Goal: Information Seeking & Learning: Check status

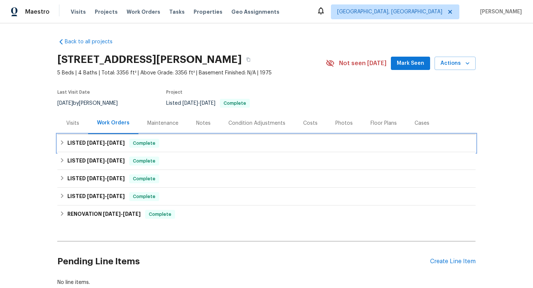
click at [97, 143] on span "[DATE]" at bounding box center [96, 142] width 18 height 5
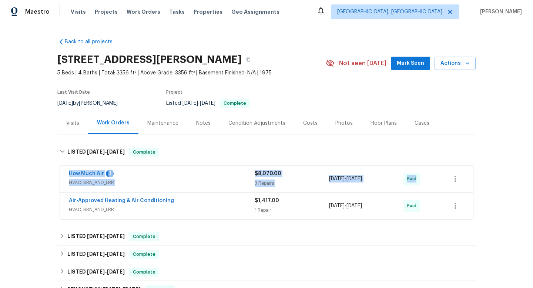
drag, startPoint x: 64, startPoint y: 169, endPoint x: 427, endPoint y: 184, distance: 362.5
click at [428, 186] on div "How Much Air 3 HVAC, BRN_AND_LRR $8,070.00 3 Repairs [DATE] - [DATE] Paid" at bounding box center [266, 179] width 413 height 27
copy div "How Much Air 3 HVAC, BRN_AND_LRR $8,070.00 3 Repairs [DATE] - [DATE] Paid"
click at [49, 139] on div "Back to all projects [STREET_ADDRESS][PERSON_NAME] 5 Beds | 4 Baths | Total: 33…" at bounding box center [266, 155] width 533 height 265
drag, startPoint x: 62, startPoint y: 168, endPoint x: 473, endPoint y: 180, distance: 411.2
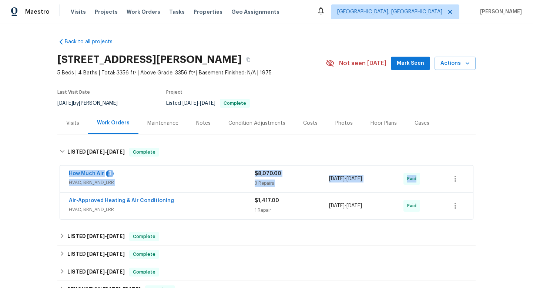
click at [474, 180] on div "How Much Air 3 HVAC, BRN_AND_LRR $8,070.00 3 Repairs [DATE] - [DATE] Paid Air-A…" at bounding box center [266, 193] width 418 height 58
copy div "How Much Air 3 HVAC, BRN_AND_LRR $8,070.00 3 Repairs [DATE] - [DATE] Paid"
click at [2, 149] on div "Back to all projects [STREET_ADDRESS][PERSON_NAME] 5 Beds | 4 Baths | Total: 33…" at bounding box center [266, 155] width 533 height 265
click at [173, 214] on div "Air-Approved Heating & Air Conditioning HVAC, BRN_AND_LRR" at bounding box center [162, 206] width 186 height 18
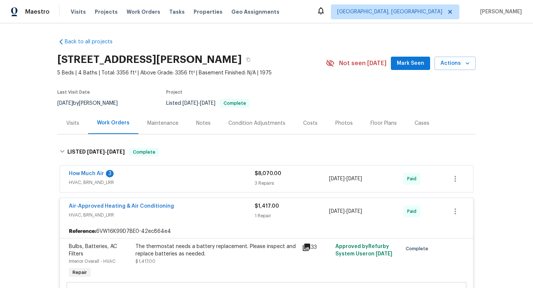
click at [188, 174] on div "How Much Air 3" at bounding box center [162, 174] width 186 height 9
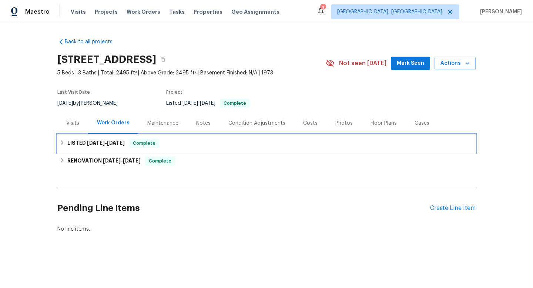
click at [76, 143] on h6 "LISTED 8/5/25 - 8/14/25" at bounding box center [95, 143] width 57 height 9
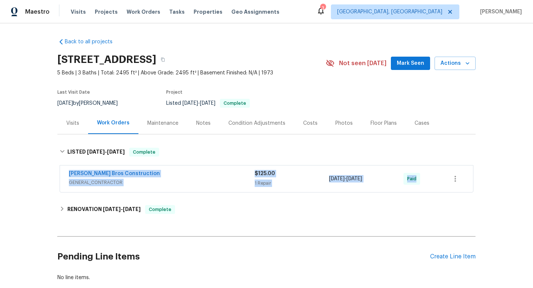
drag, startPoint x: 63, startPoint y: 171, endPoint x: 501, endPoint y: 182, distance: 438.6
click at [504, 184] on div "Back to all projects 8761 Menkar Rd, San Diego, CA 92126 5 Beds | 3 Baths | Tot…" at bounding box center [266, 155] width 533 height 265
copy div "Bailey Bros Construction GENERAL_CONTRACTOR $125.00 1 Repair 8/14/2025 - 8/14/2…"
click at [95, 99] on div "9/16/2025 by Kaden Peterson" at bounding box center [91, 103] width 69 height 9
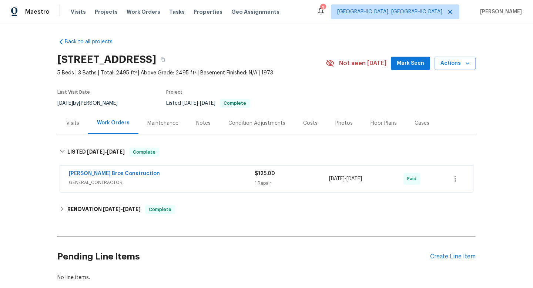
click at [95, 99] on div "9/16/2025 by Kaden Peterson" at bounding box center [91, 103] width 69 height 9
copy div "9/16/2025 by Kaden Peterson"
click at [76, 126] on div "Visits" at bounding box center [72, 123] width 13 height 7
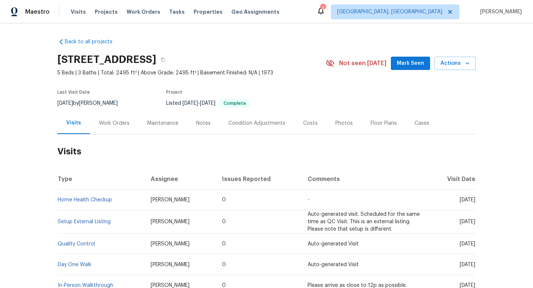
click at [97, 123] on div "Work Orders" at bounding box center [114, 123] width 49 height 22
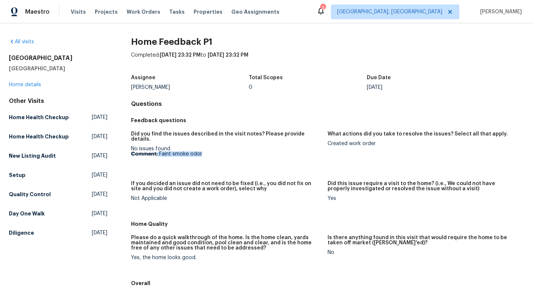
drag, startPoint x: 203, startPoint y: 148, endPoint x: 158, endPoint y: 150, distance: 45.2
click at [158, 151] on p "Comment: Faint smoke odor" at bounding box center [226, 153] width 191 height 5
copy p "Faint smoke odor"
